Goal: Information Seeking & Learning: Find specific page/section

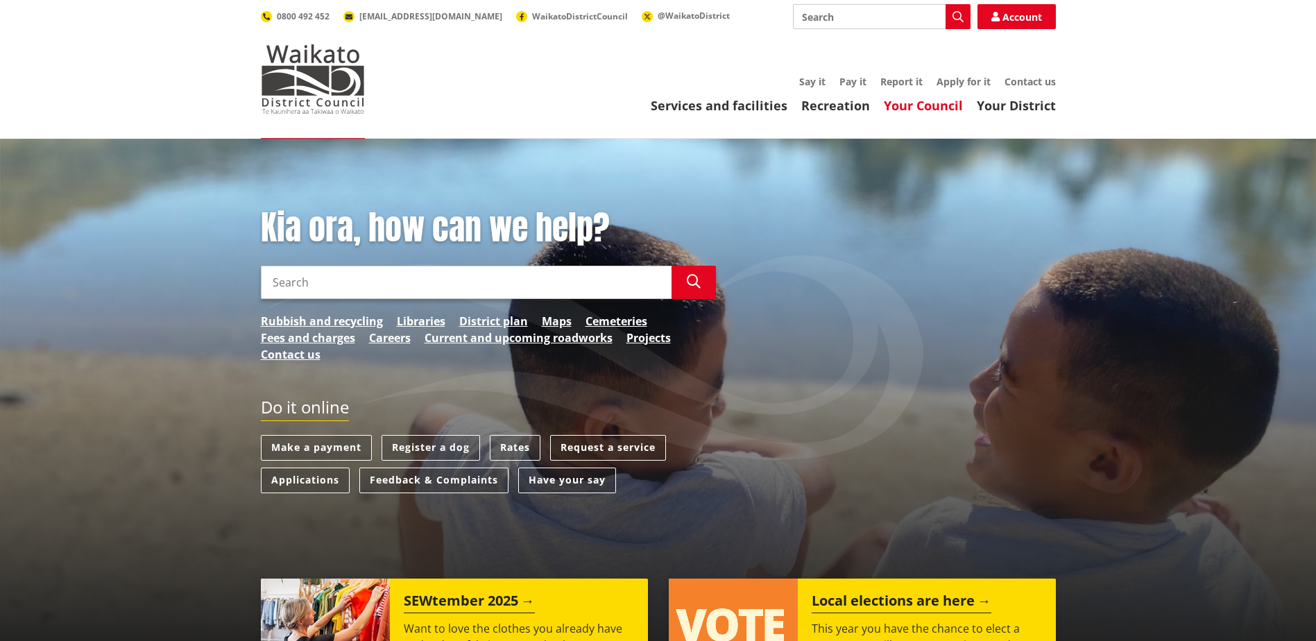
click at [950, 110] on link "Your Council" at bounding box center [923, 105] width 79 height 17
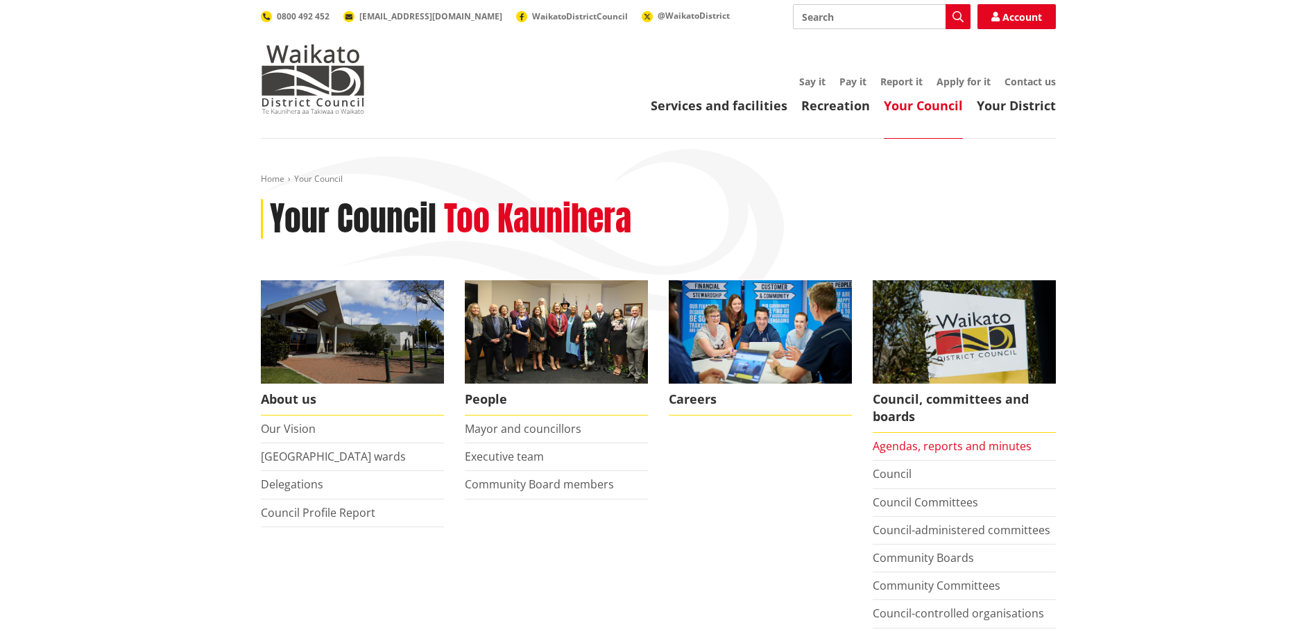
click at [958, 448] on link "Agendas, reports and minutes" at bounding box center [952, 445] width 159 height 15
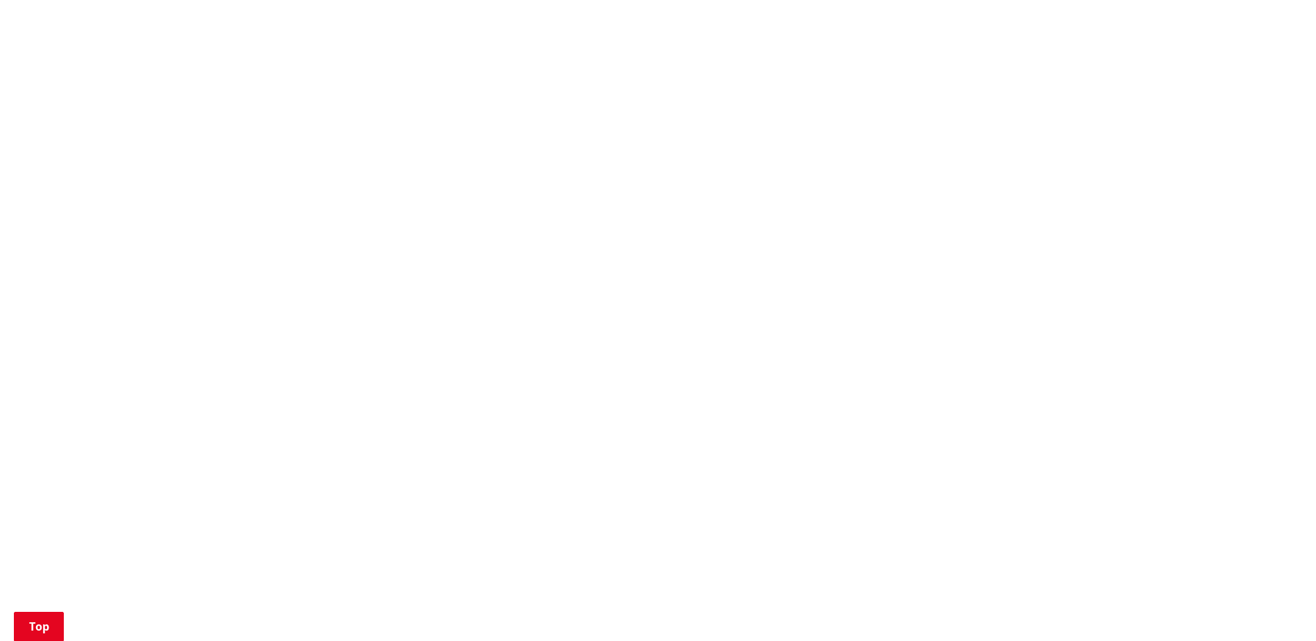
scroll to position [1110, 0]
click at [361, 165] on div "More from this section Council, committees and boards Agendas, reports and minu…" at bounding box center [658, 14] width 816 height 1688
